Goal: Browse casually

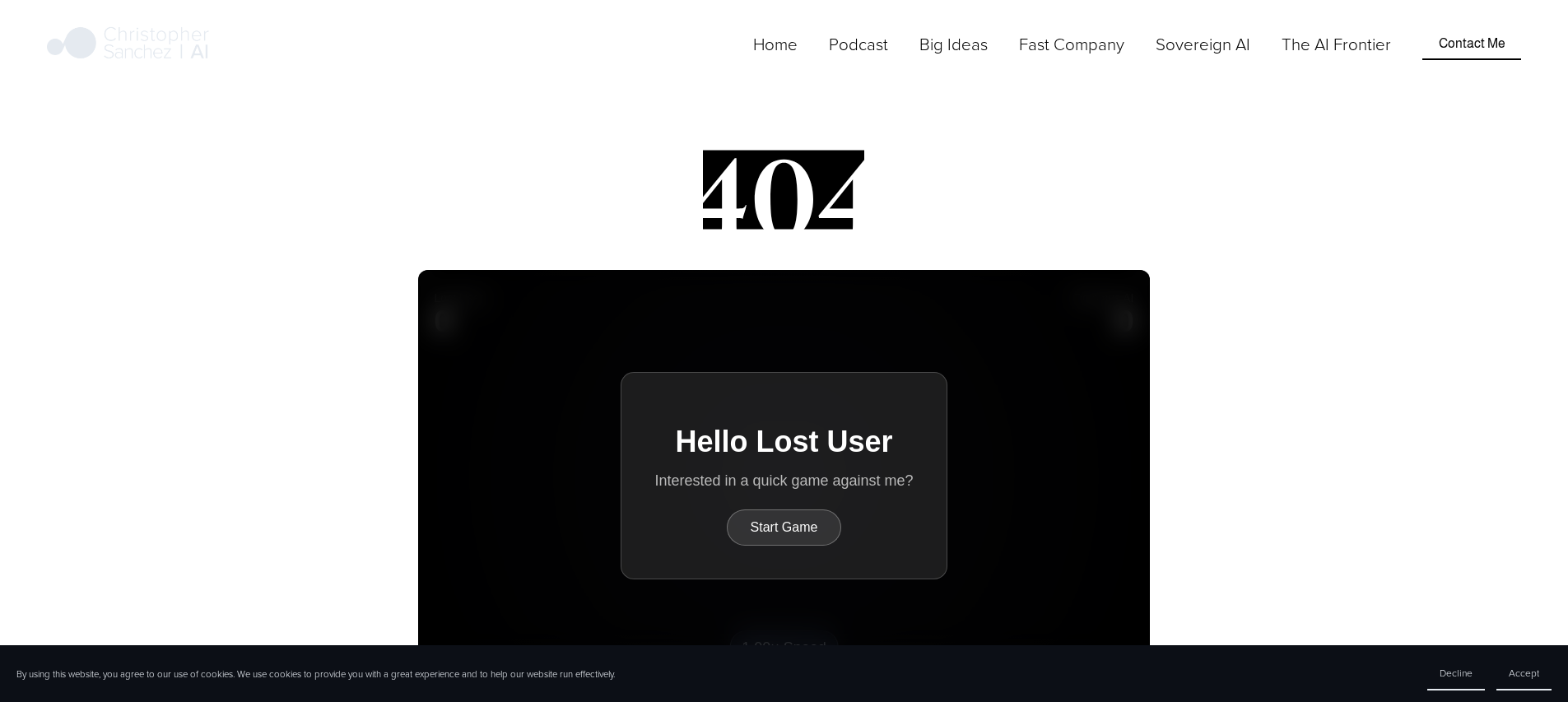
scroll to position [61, 0]
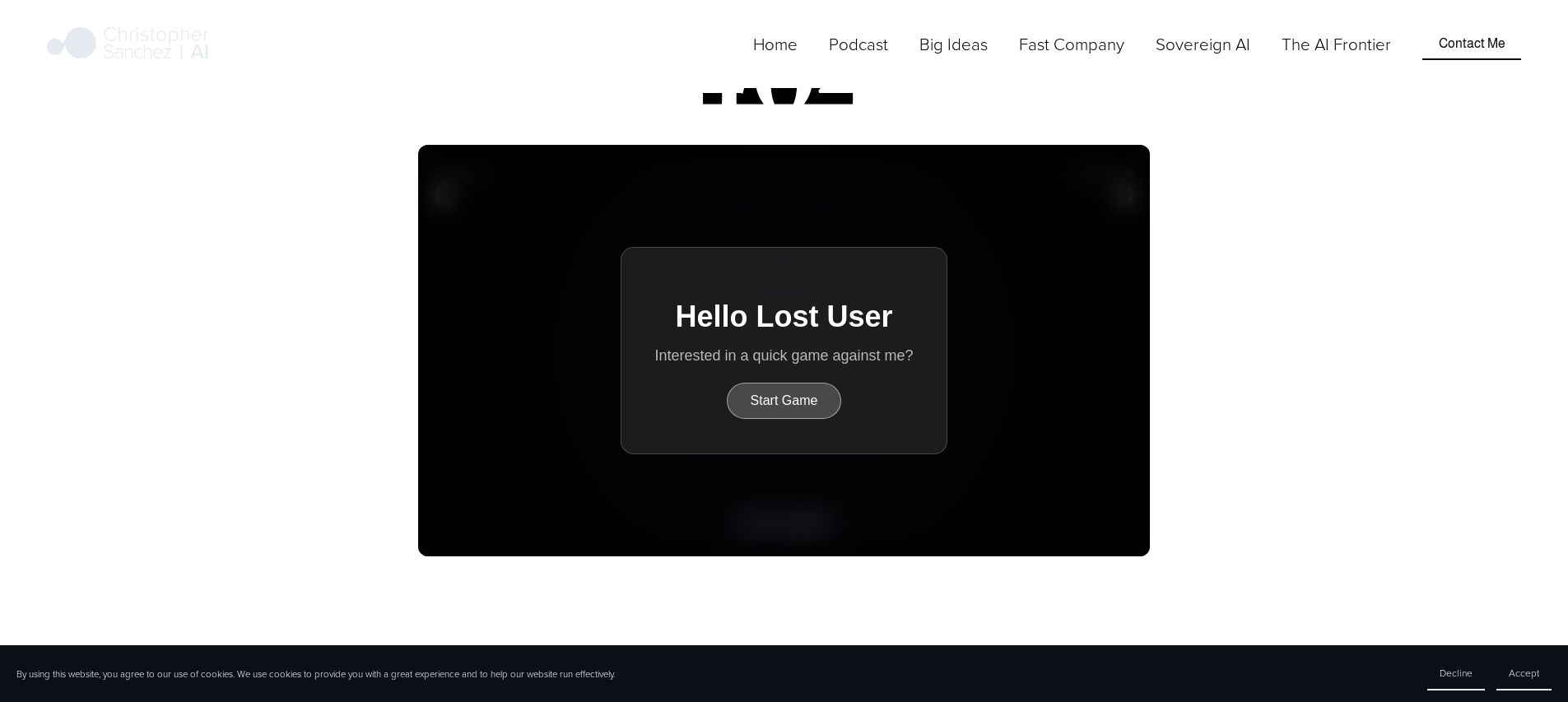
click at [782, 398] on button "Start Game" at bounding box center [784, 400] width 115 height 36
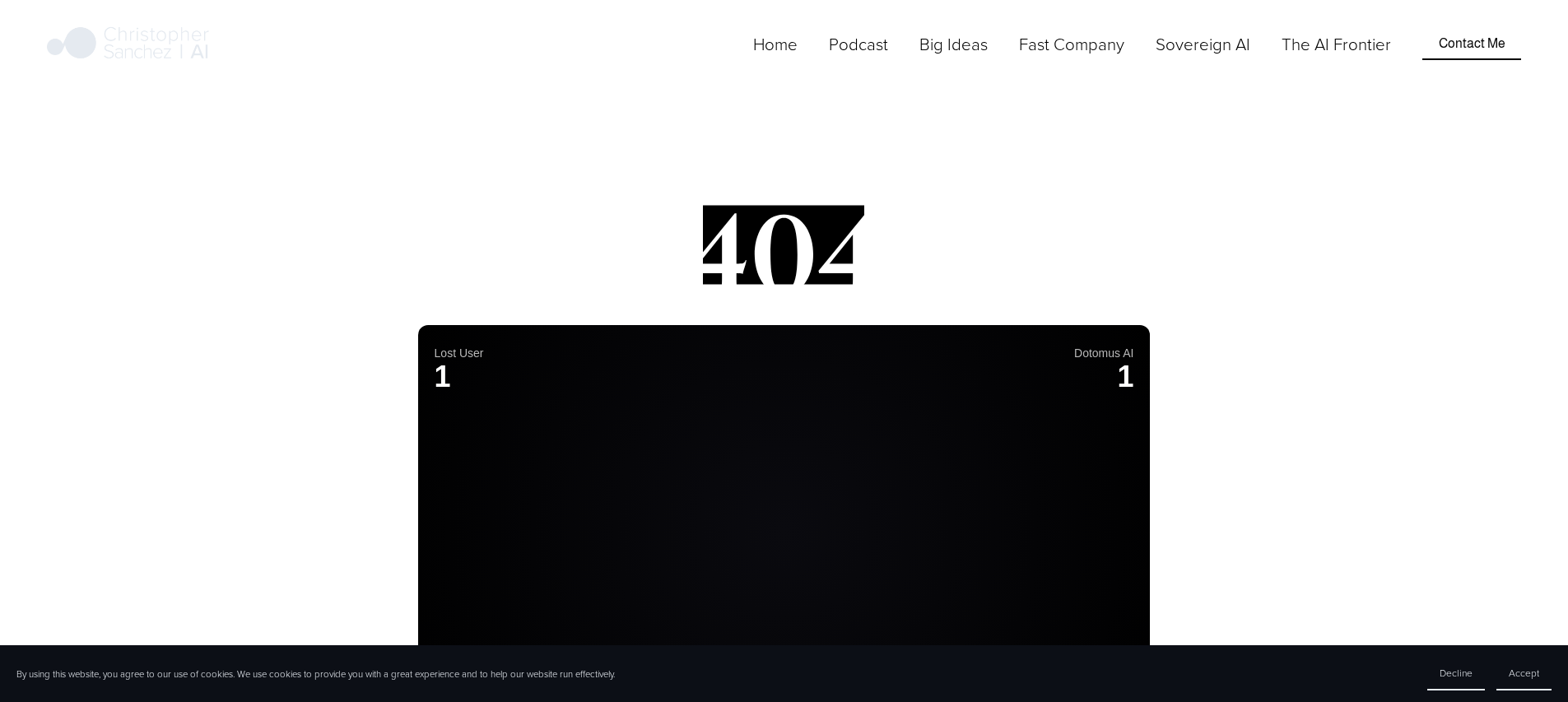
scroll to position [0, 0]
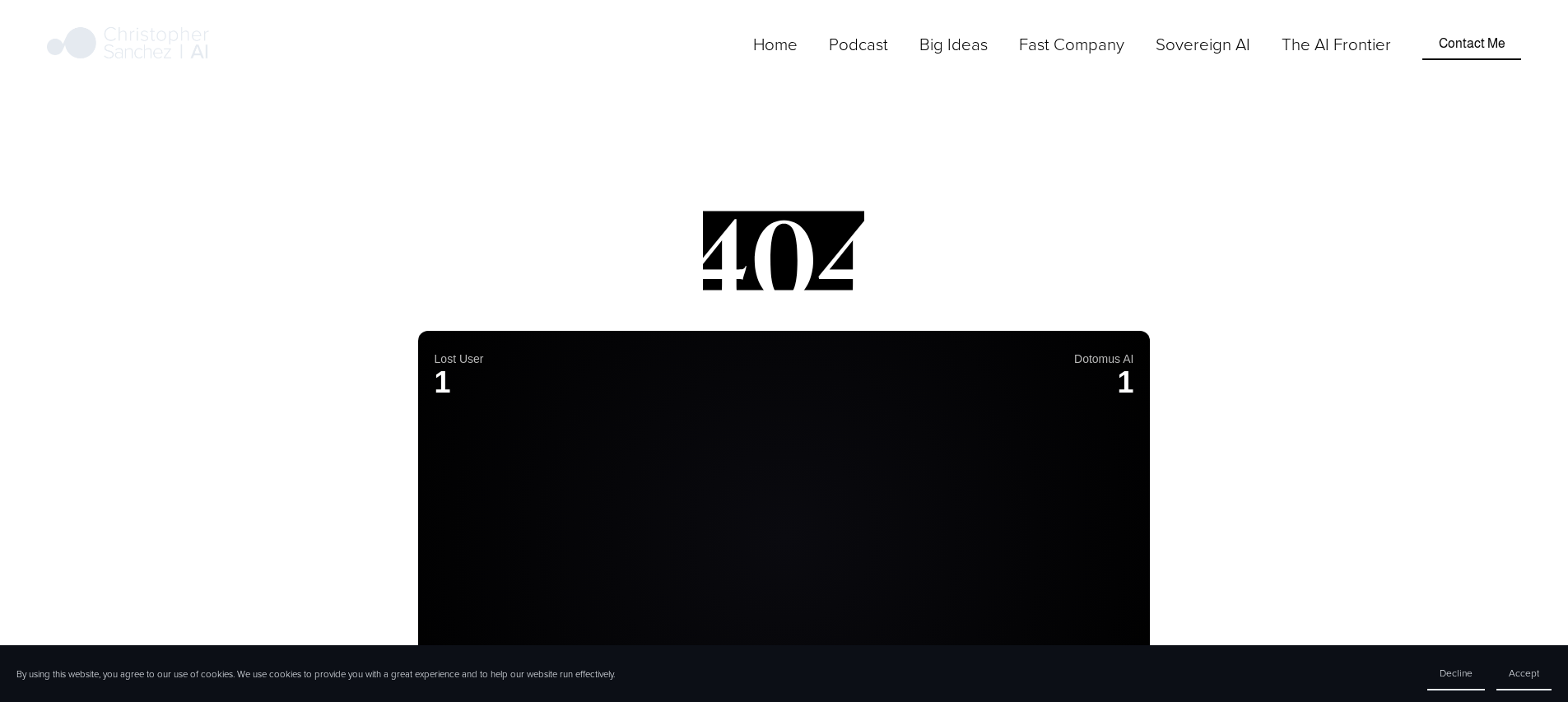
click at [798, 58] on link "Home" at bounding box center [775, 44] width 45 height 27
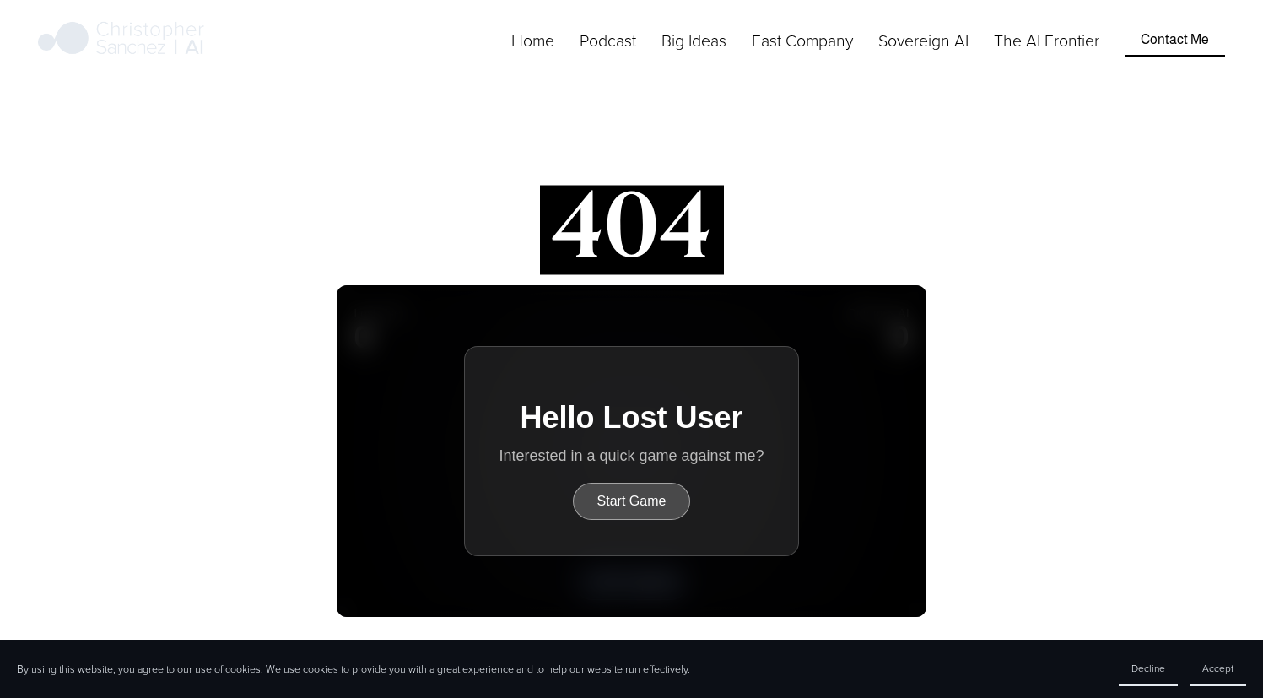
click at [613, 493] on button "Start Game" at bounding box center [632, 501] width 118 height 37
